Goal: Information Seeking & Learning: Check status

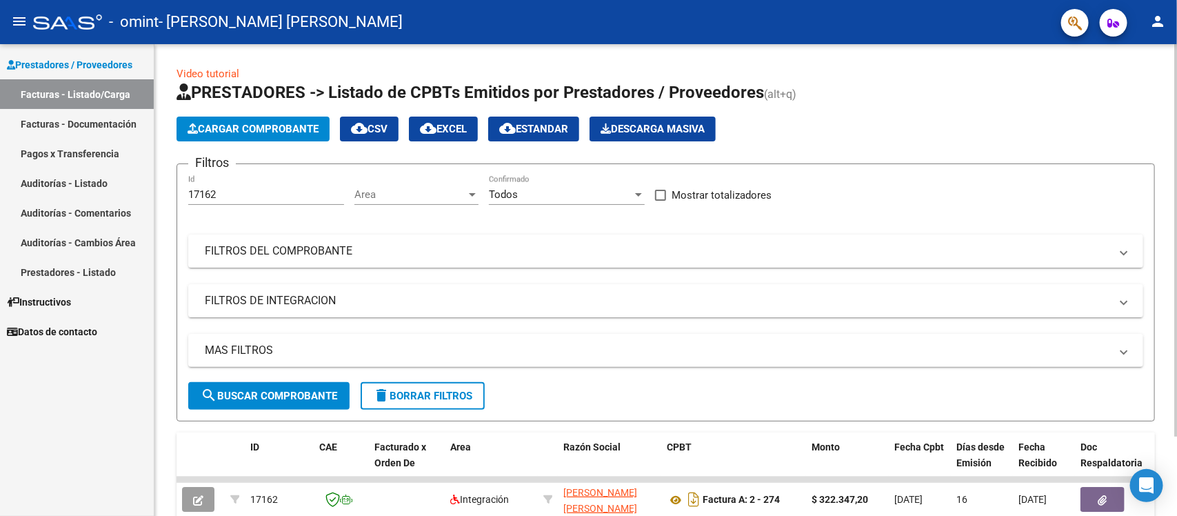
scroll to position [97, 0]
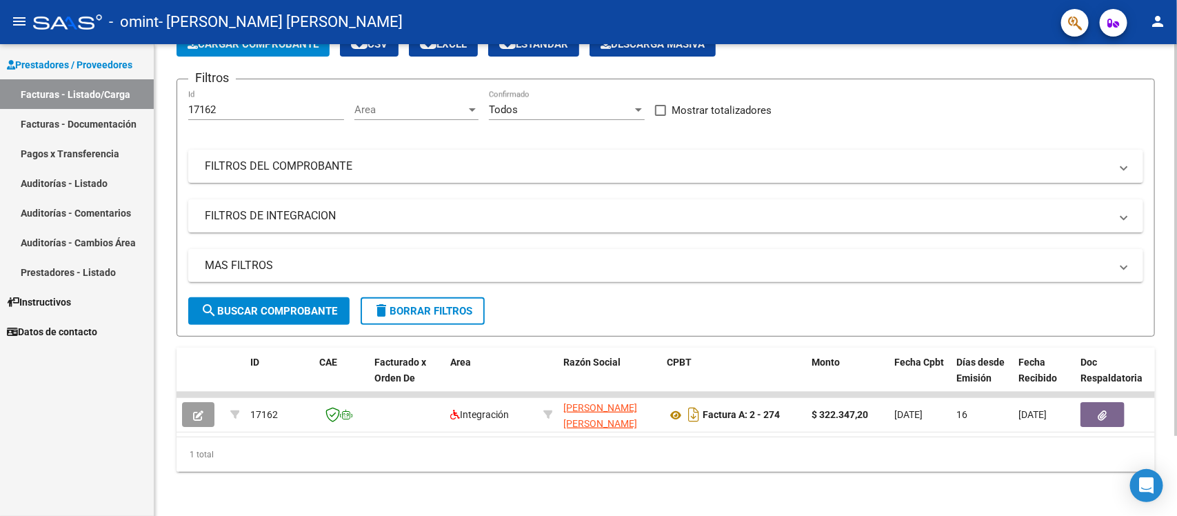
click at [1164, 457] on div at bounding box center [1176, 279] width 3 height 472
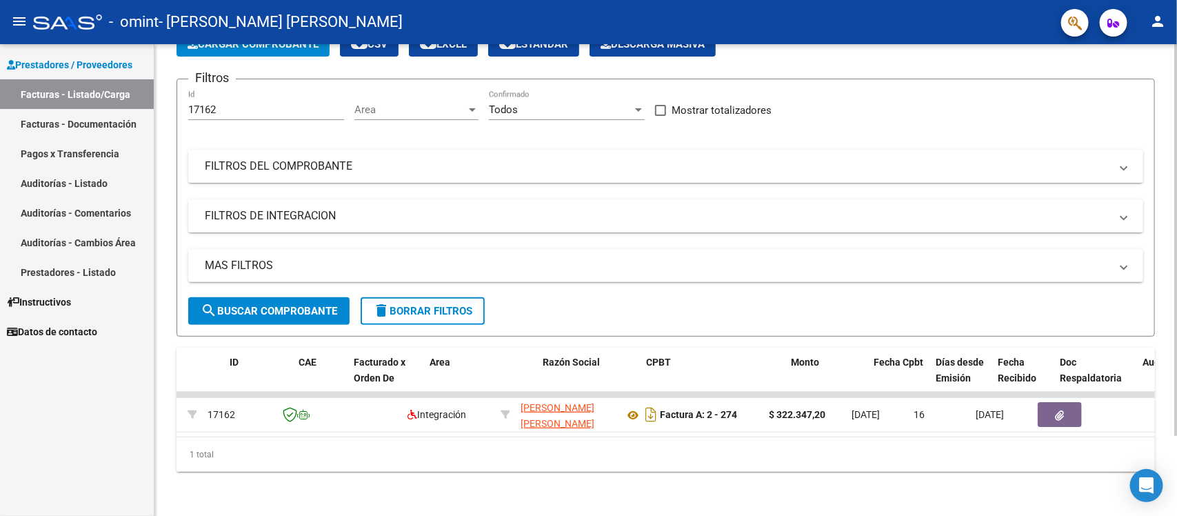
scroll to position [0, 0]
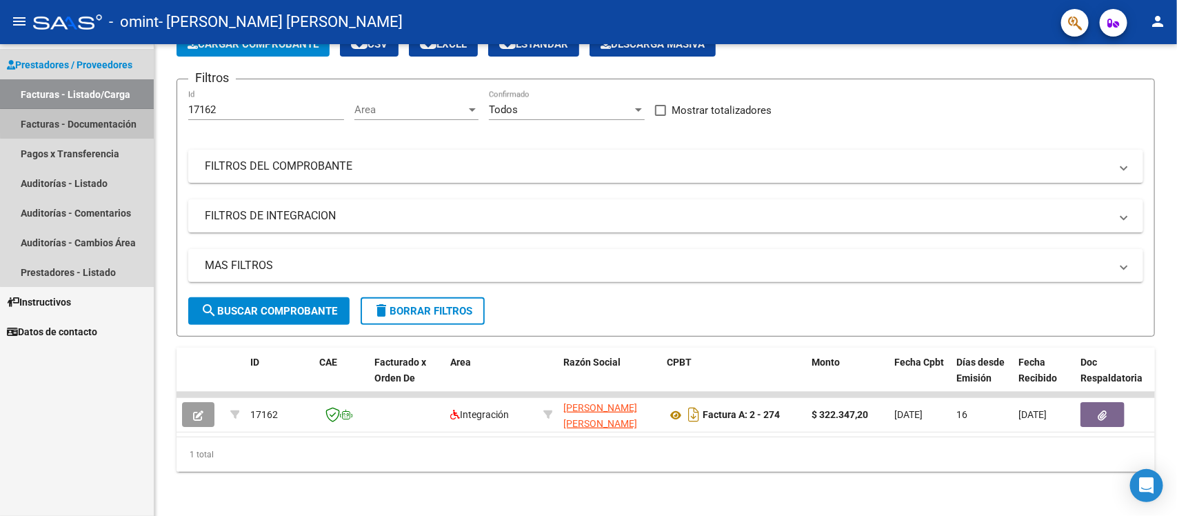
click at [106, 121] on link "Facturas - Documentación" at bounding box center [77, 124] width 154 height 30
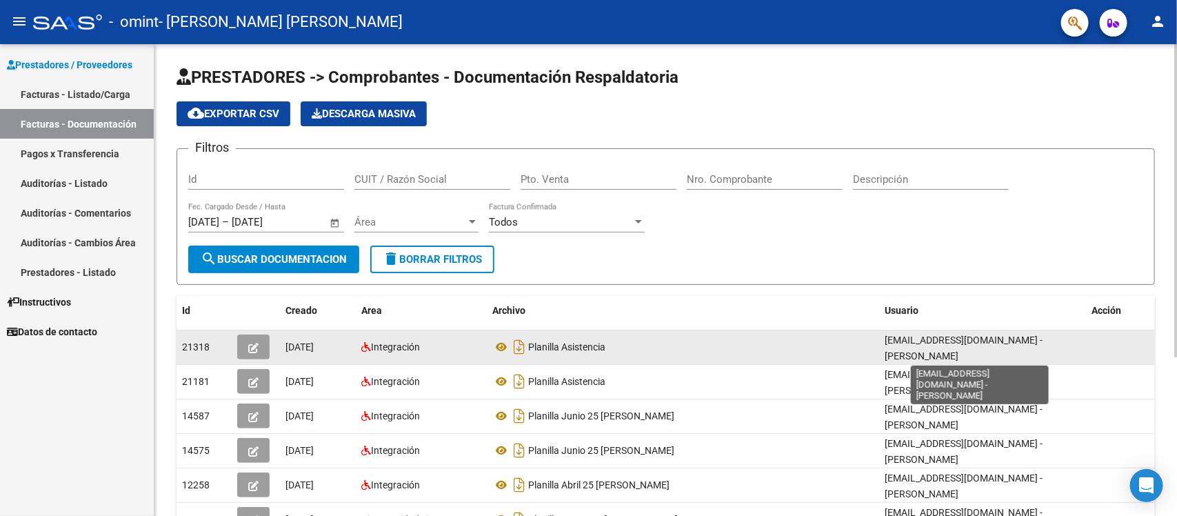
click at [990, 340] on span "[EMAIL_ADDRESS][DOMAIN_NAME] - [PERSON_NAME]" at bounding box center [964, 348] width 158 height 27
click at [1118, 348] on datatable-body-cell at bounding box center [1120, 347] width 69 height 34
click at [1142, 342] on datatable-body-cell at bounding box center [1120, 347] width 69 height 34
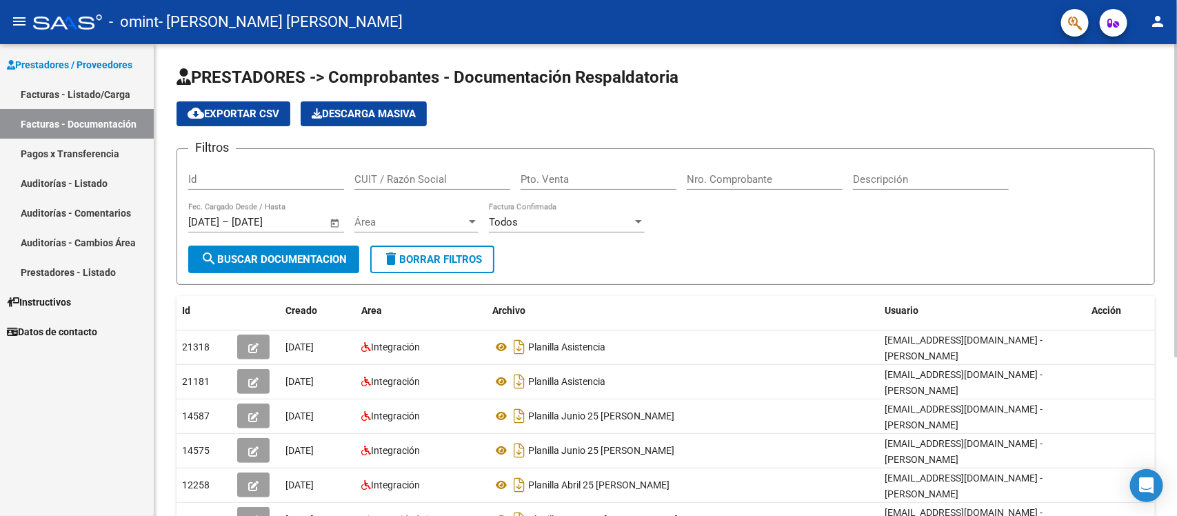
scroll to position [240, 0]
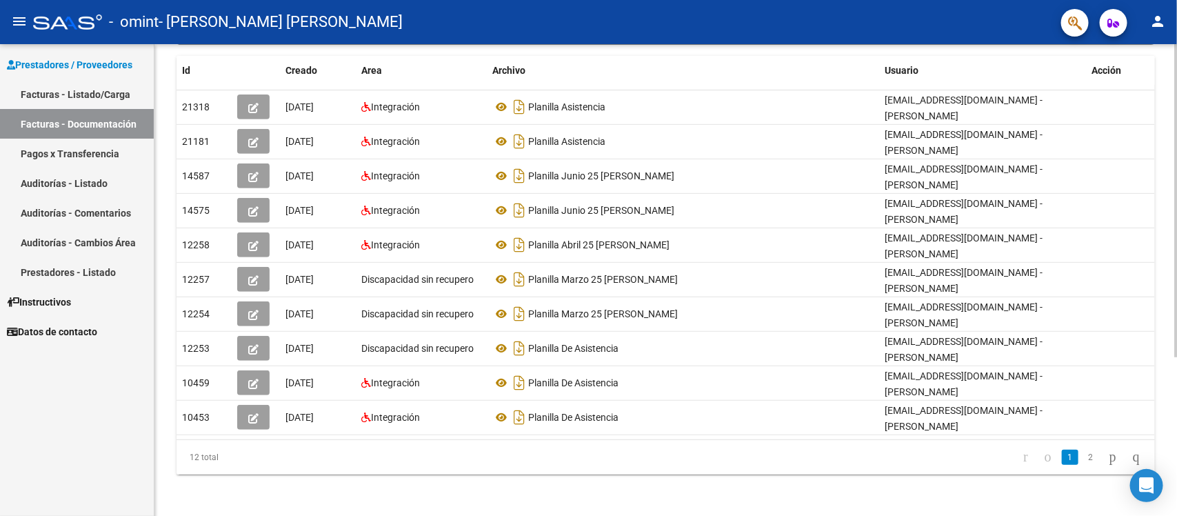
click at [1164, 506] on div at bounding box center [1176, 280] width 3 height 472
click at [1164, 507] on div at bounding box center [1176, 358] width 3 height 313
click at [1108, 456] on icon "go to next page" at bounding box center [1113, 456] width 11 height 17
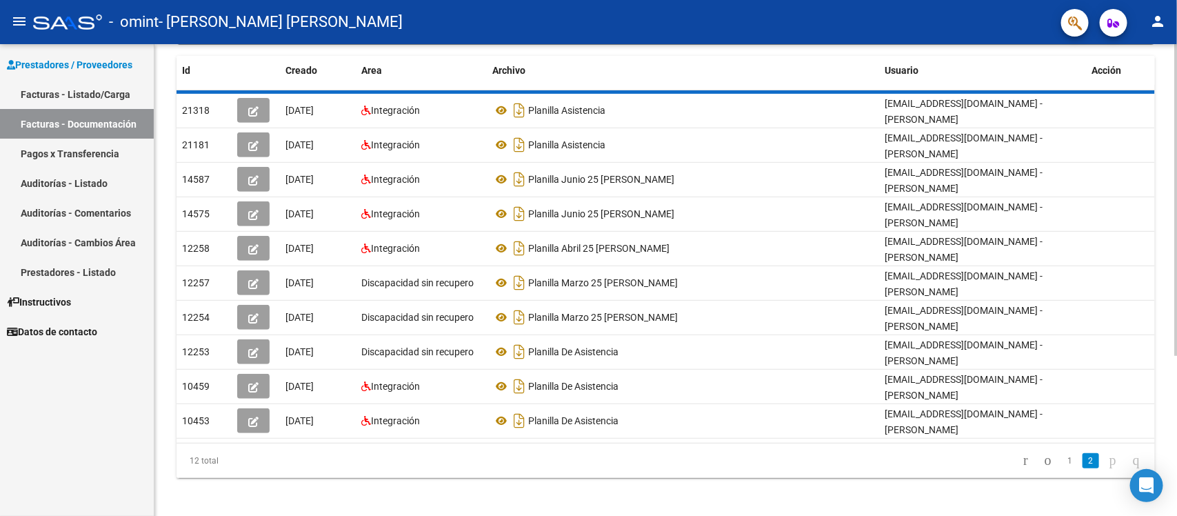
scroll to position [0, 0]
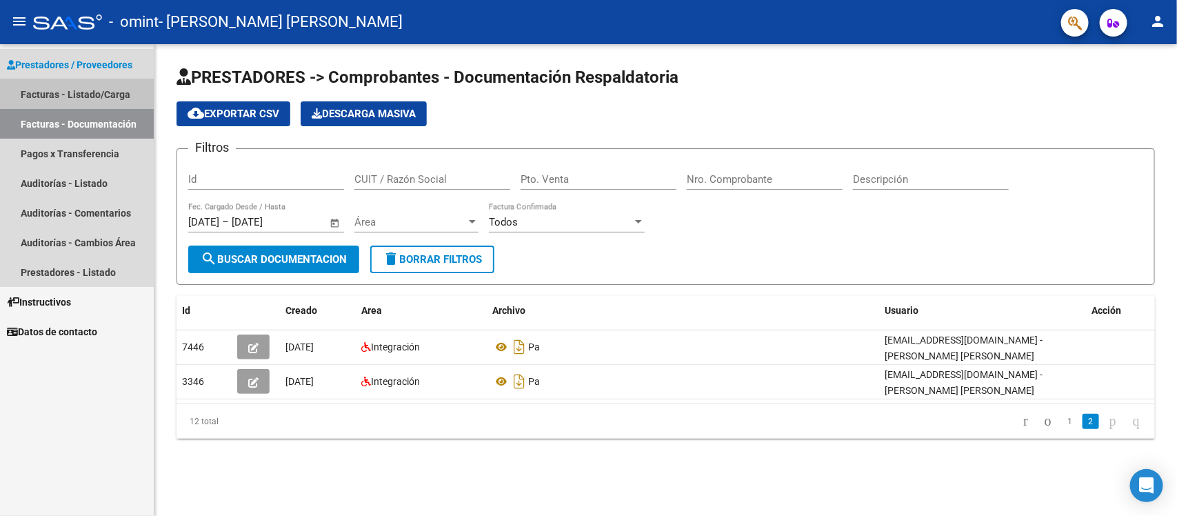
click at [90, 93] on link "Facturas - Listado/Carga" at bounding box center [77, 94] width 154 height 30
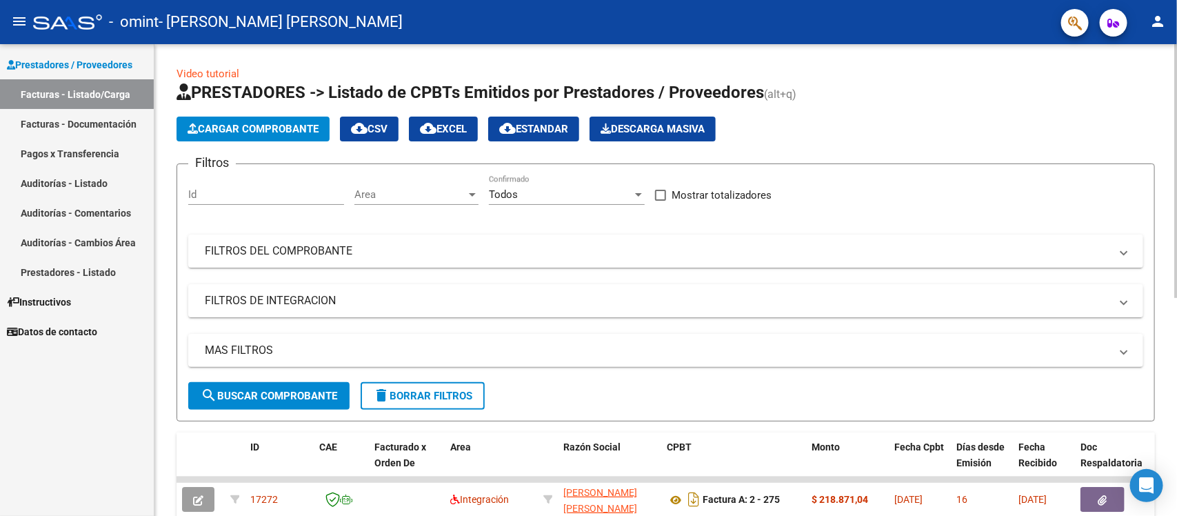
scroll to position [407, 0]
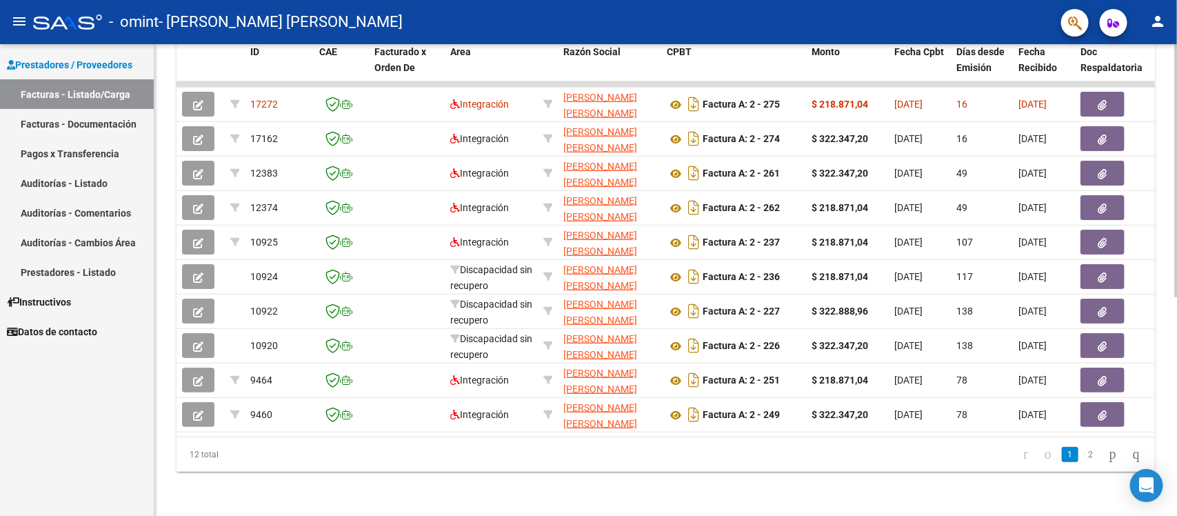
click at [1164, 306] on div at bounding box center [1176, 279] width 3 height 472
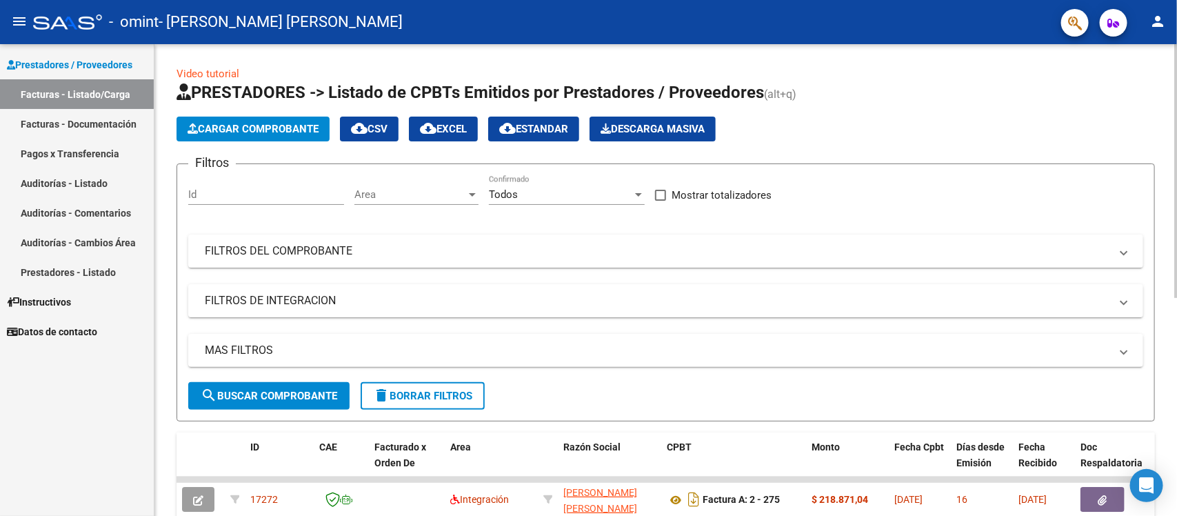
click at [1164, 56] on div at bounding box center [1176, 280] width 3 height 472
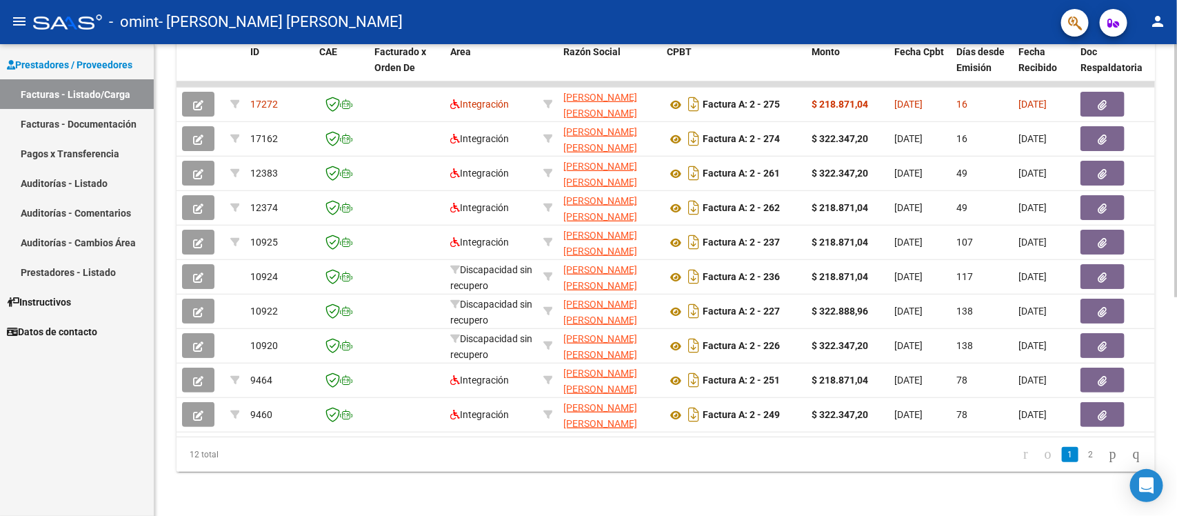
click at [1164, 302] on div at bounding box center [1176, 279] width 3 height 472
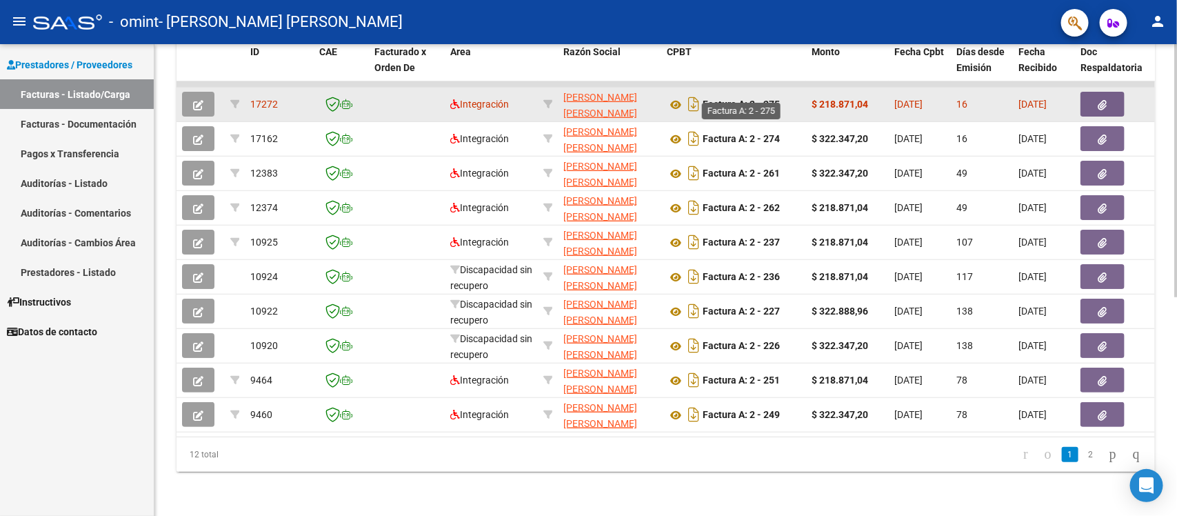
click at [764, 99] on strong "Factura A: 2 - 275" at bounding box center [741, 104] width 77 height 11
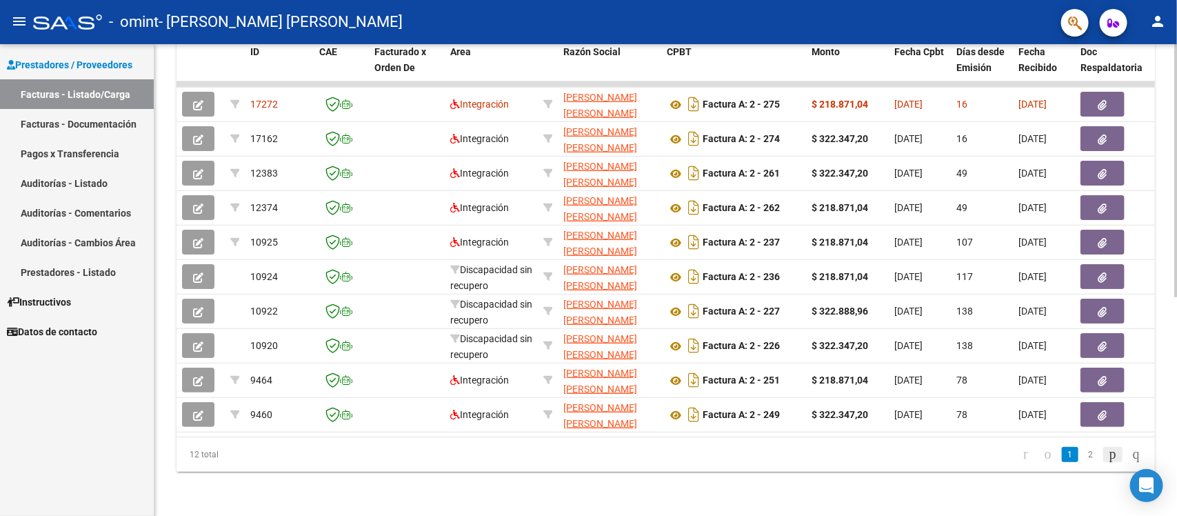
click at [1108, 454] on icon "go to next page" at bounding box center [1113, 454] width 11 height 17
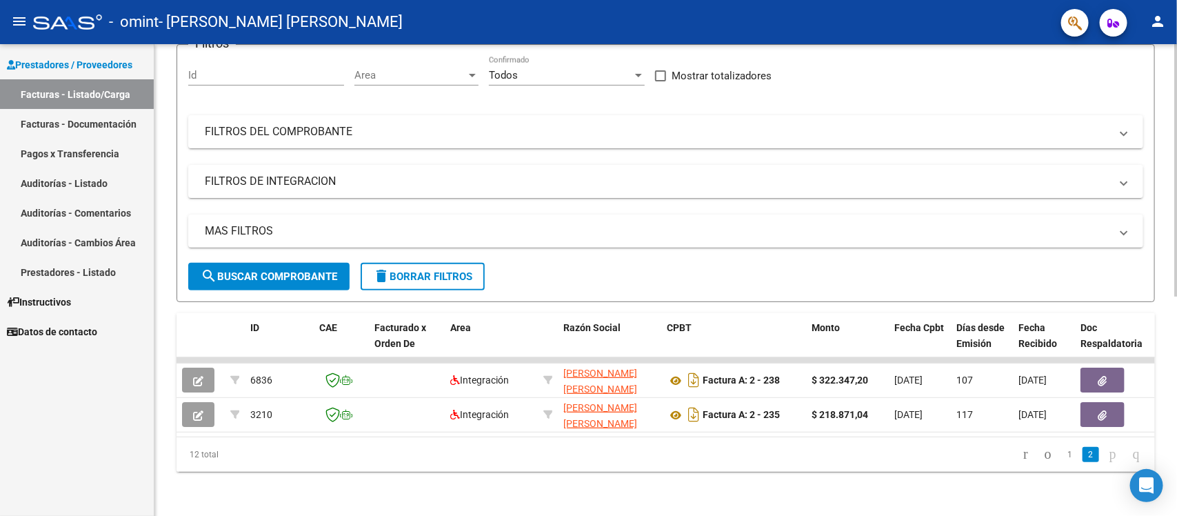
scroll to position [131, 0]
click at [1021, 455] on icon "go to first page" at bounding box center [1025, 454] width 9 height 17
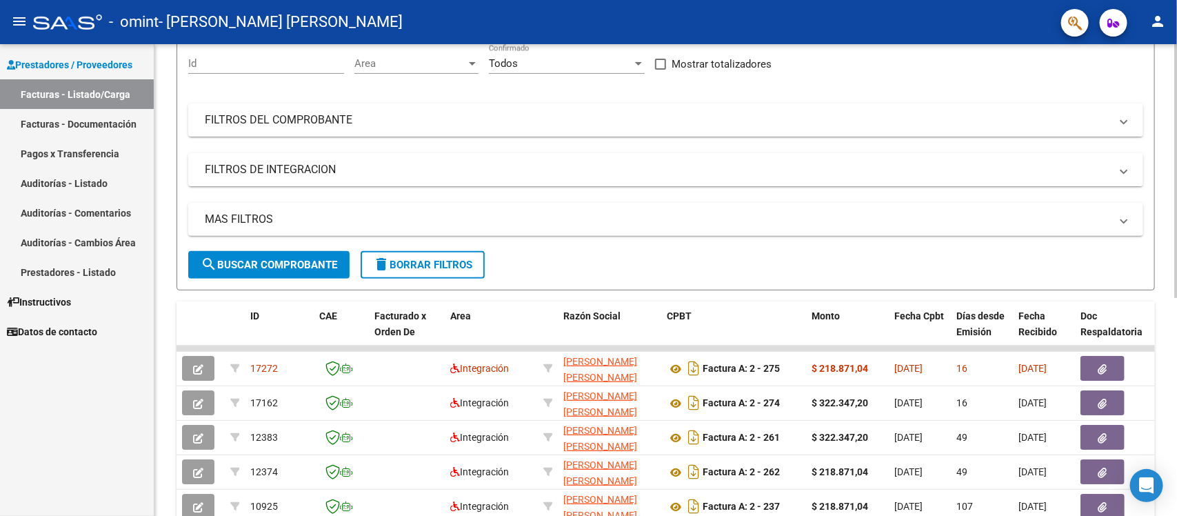
scroll to position [407, 0]
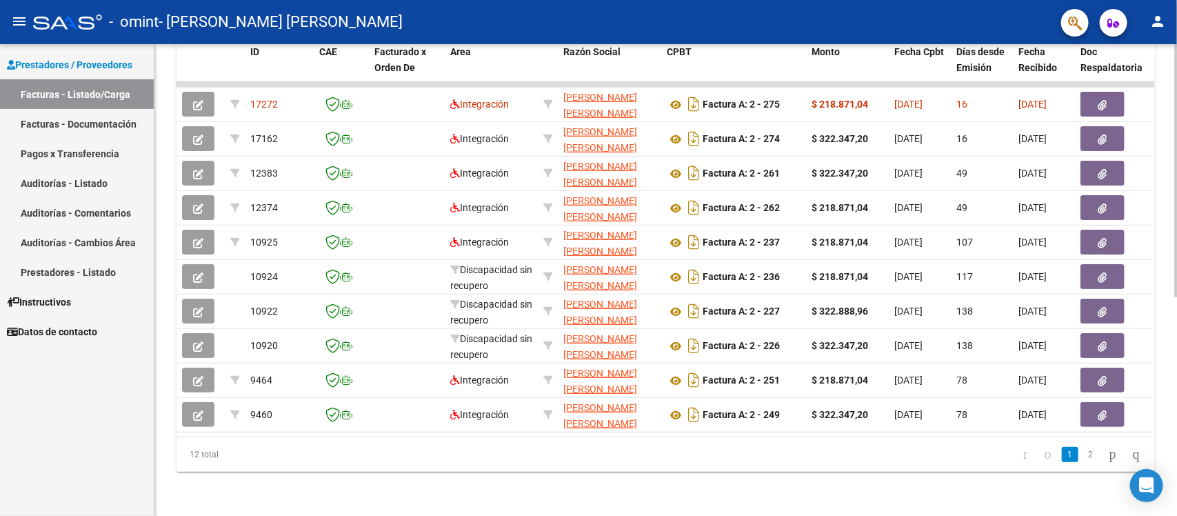
click at [1164, 386] on div at bounding box center [1176, 279] width 3 height 472
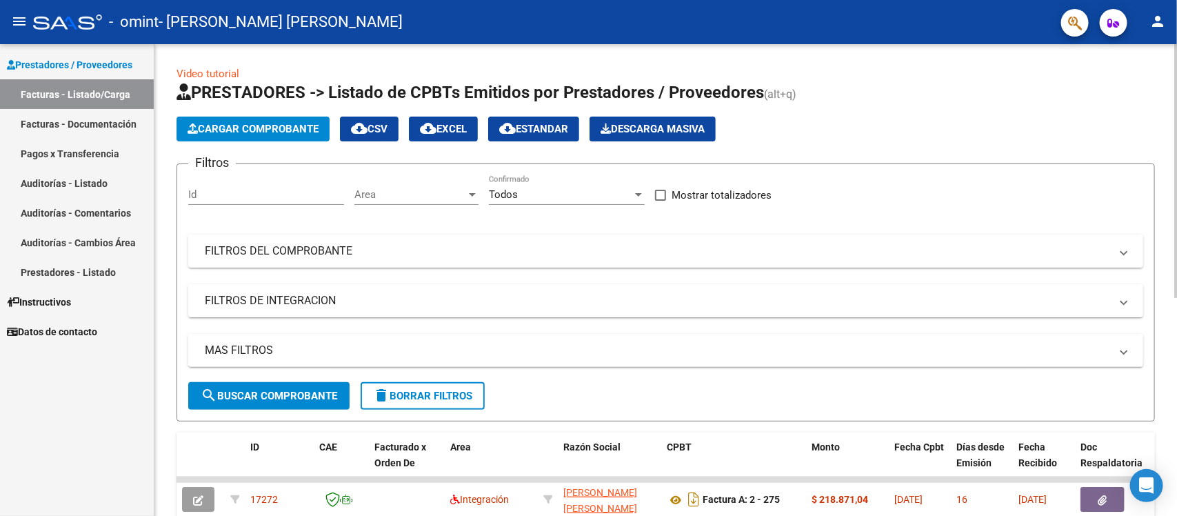
click at [1164, 73] on div at bounding box center [1176, 280] width 3 height 472
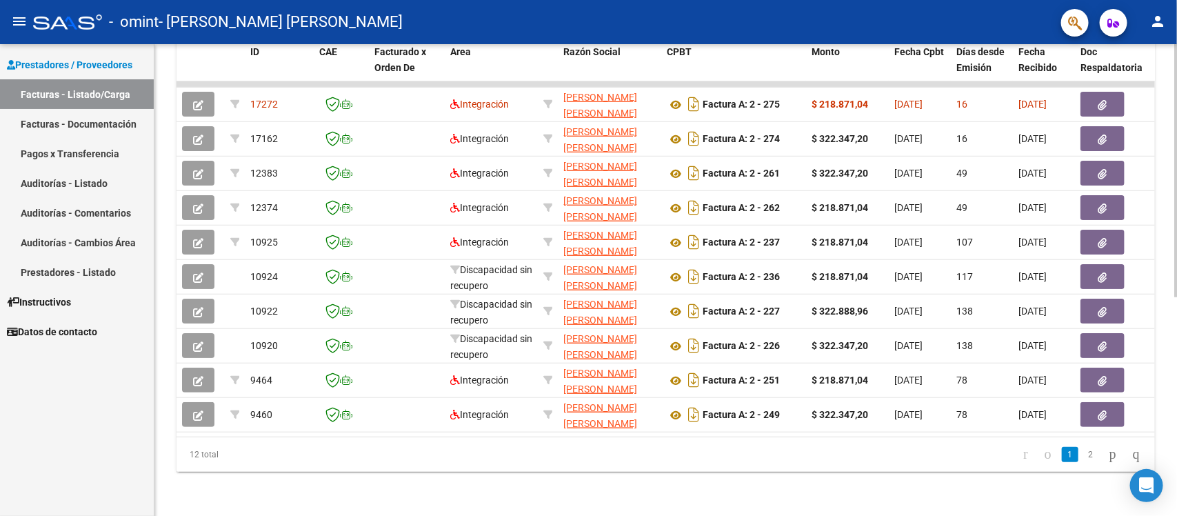
click at [1164, 308] on div at bounding box center [1176, 279] width 3 height 472
